Goal: Task Accomplishment & Management: Complete application form

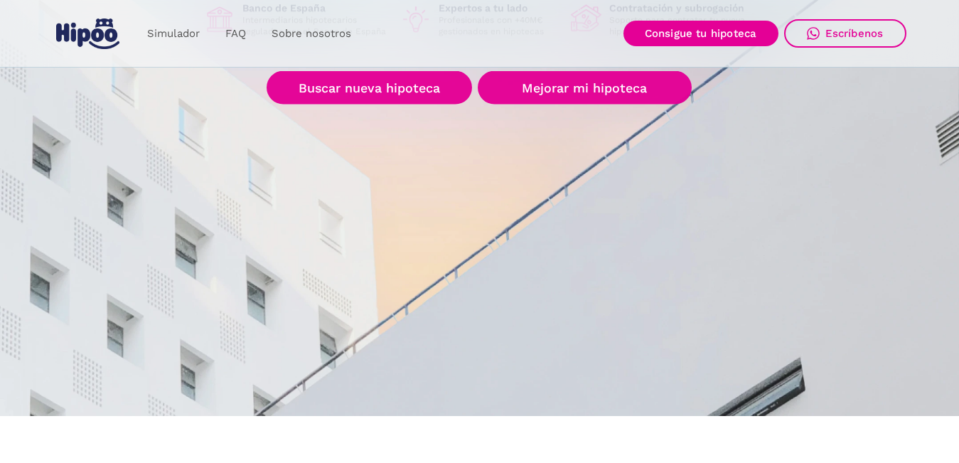
scroll to position [284, 0]
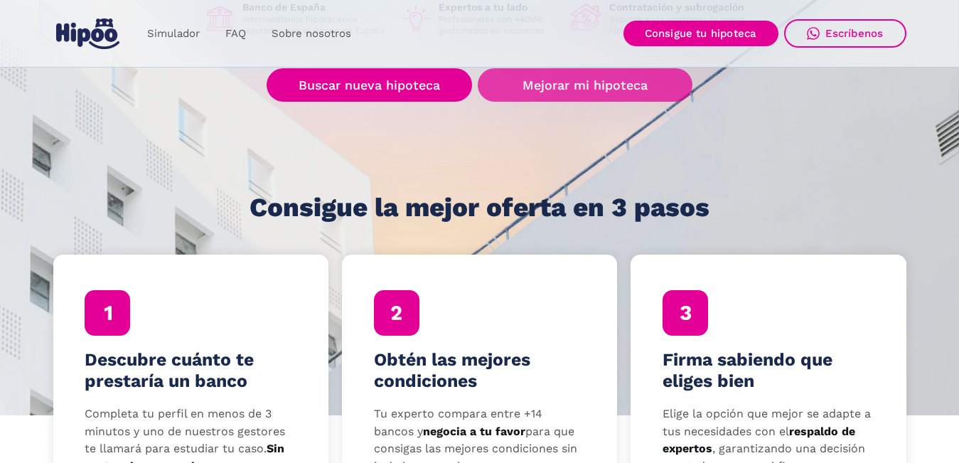
click at [559, 82] on link "Mejorar mi hipoteca" at bounding box center [585, 84] width 214 height 33
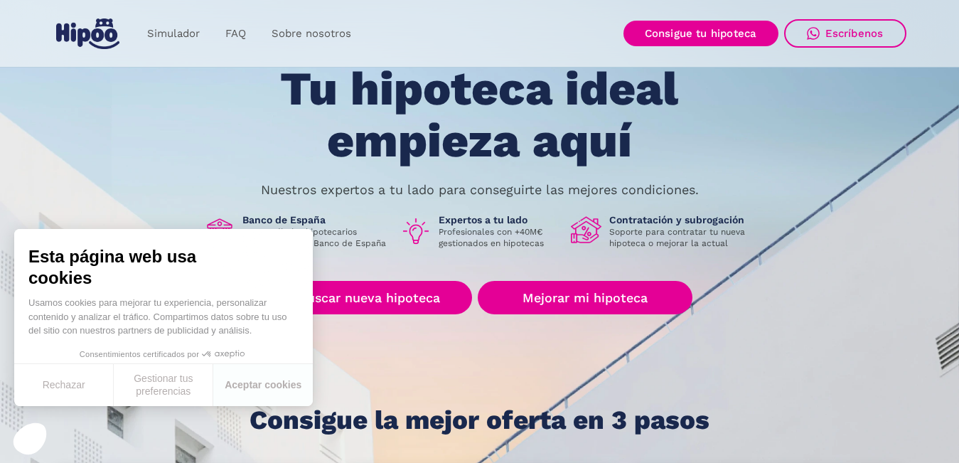
scroll to position [71, 0]
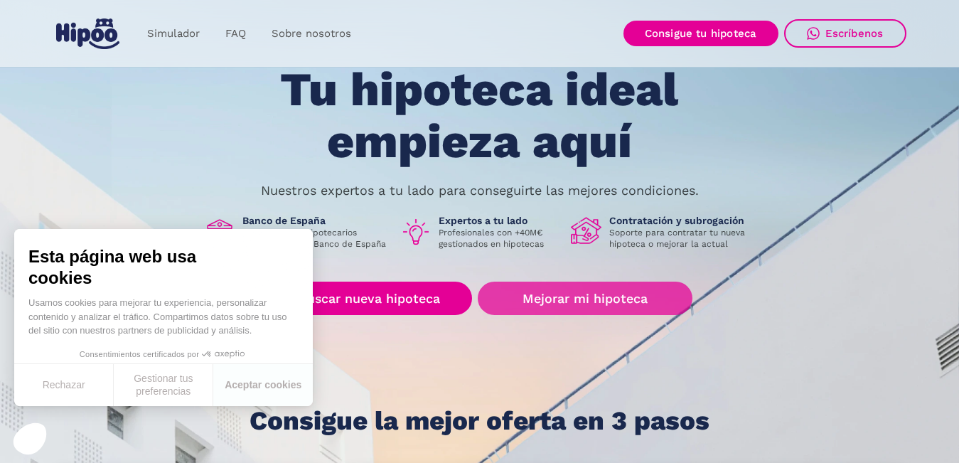
click at [576, 296] on link "Mejorar mi hipoteca" at bounding box center [585, 297] width 214 height 33
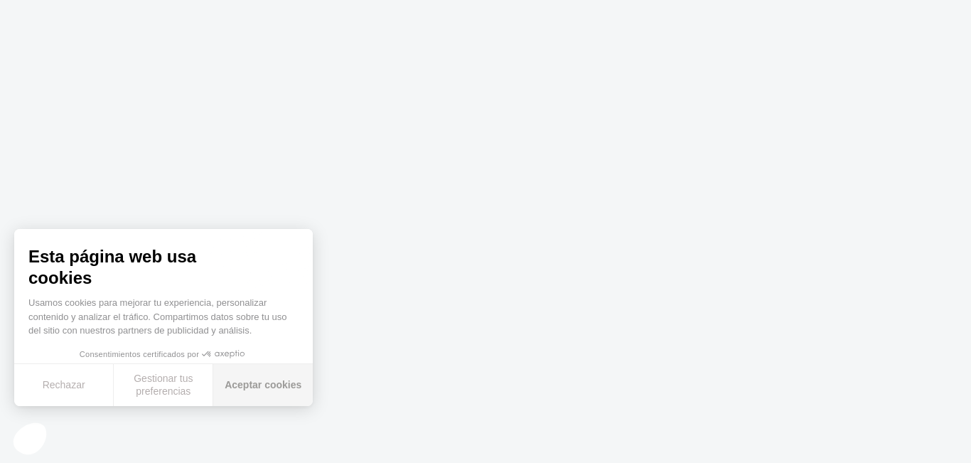
click at [250, 390] on button "Aceptar cookies" at bounding box center [263, 385] width 100 height 42
